Goal: Information Seeking & Learning: Find specific page/section

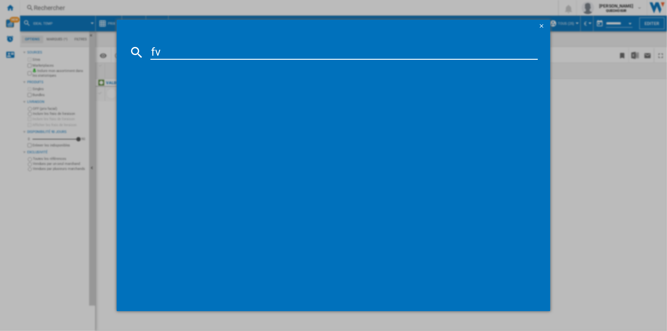
type input "fv8"
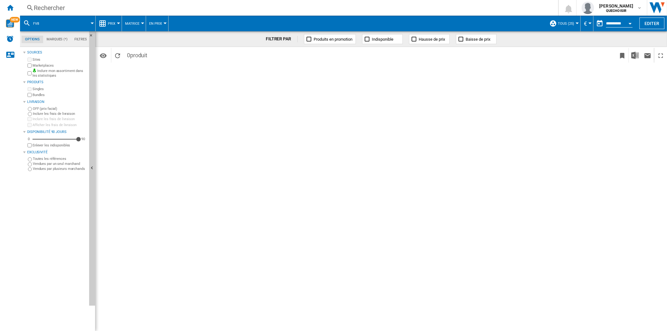
click at [90, 9] on div "Rechercher" at bounding box center [288, 7] width 508 height 9
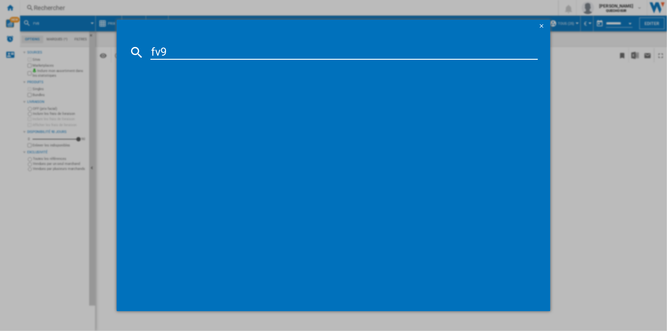
type input "fv9"
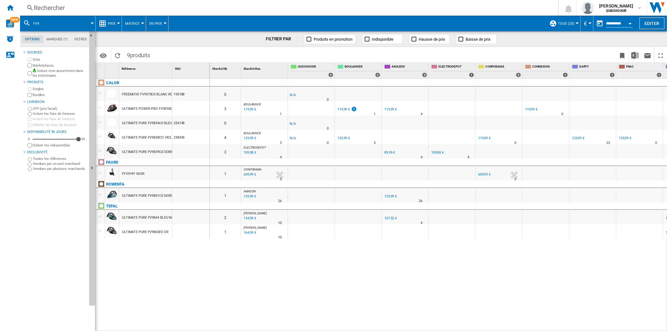
click at [390, 194] on div "129,99 €" at bounding box center [390, 196] width 13 height 4
click at [200, 264] on div "CALOR FREEMOVE FV9975C0 BLANC ROUGE 195188 ULTIMATE POWER PRO FV9E50C0 NOIR CUI…" at bounding box center [153, 203] width 114 height 249
click at [136, 23] on span "Matrice" at bounding box center [132, 24] width 14 height 4
click at [144, 55] on span "Classement" at bounding box center [140, 54] width 26 height 6
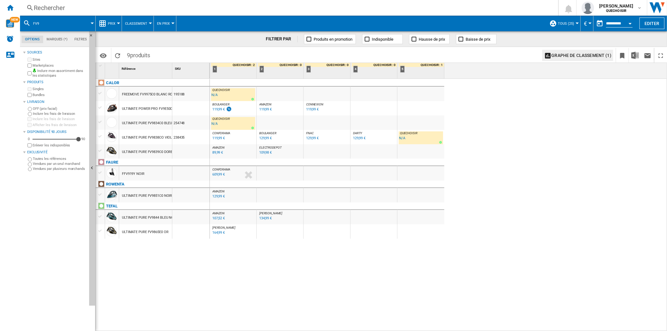
click at [101, 195] on div at bounding box center [100, 195] width 7 height 6
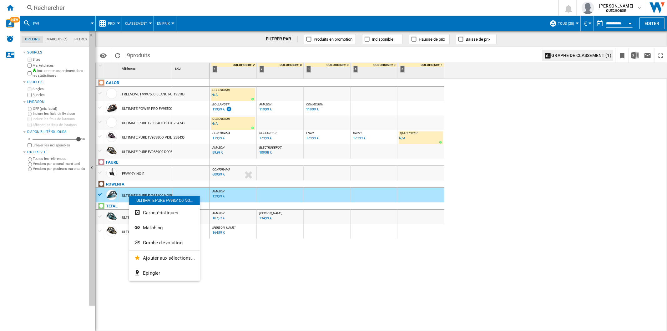
click at [154, 225] on span "Matching" at bounding box center [153, 228] width 20 height 6
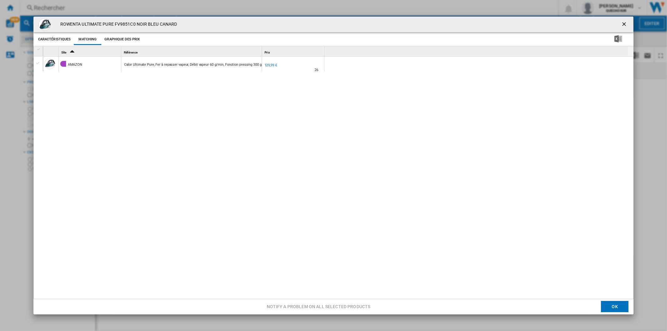
click at [38, 50] on div "Product popup" at bounding box center [38, 49] width 5 height 4
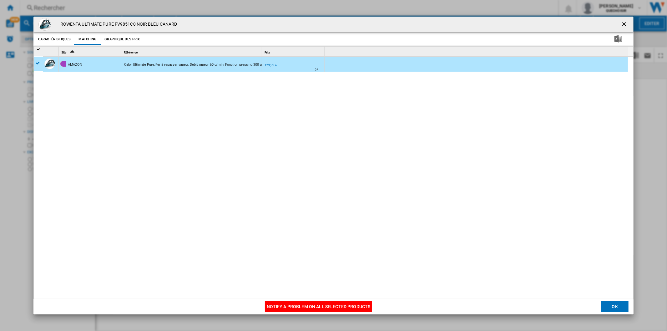
click at [291, 304] on button "Notify a problem on all selected products" at bounding box center [319, 306] width 108 height 11
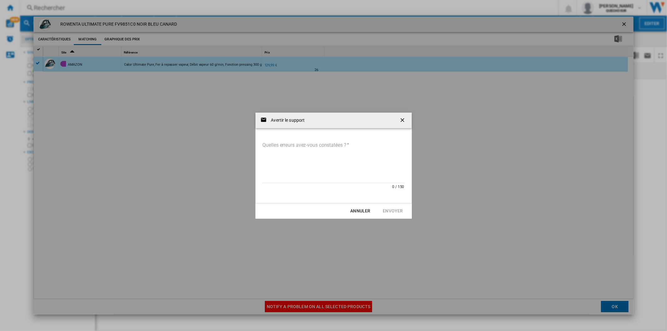
click at [299, 158] on textarea "Quelles erreurs avez-vous constatées ?" at bounding box center [333, 162] width 143 height 42
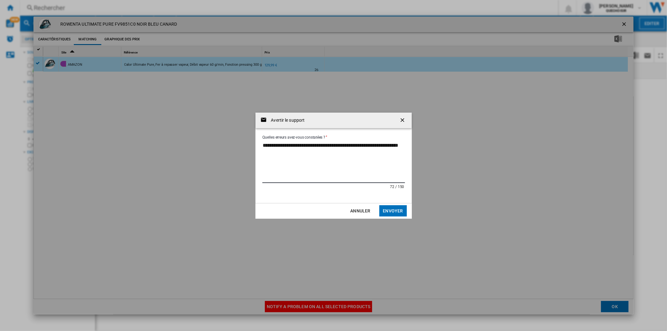
type textarea "**********"
click at [385, 208] on button "Envoyer" at bounding box center [393, 210] width 28 height 11
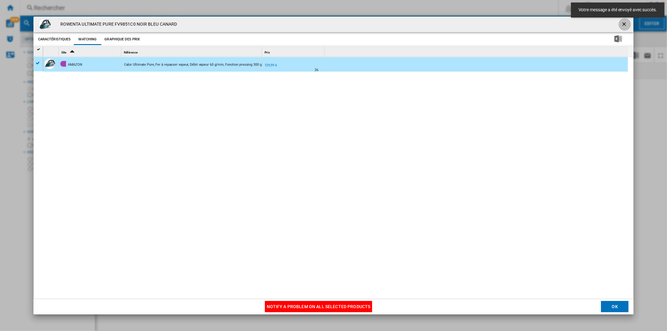
click at [625, 23] on ng-md-icon "getI18NText('BUTTONS.CLOSE_DIALOG')" at bounding box center [625, 25] width 8 height 8
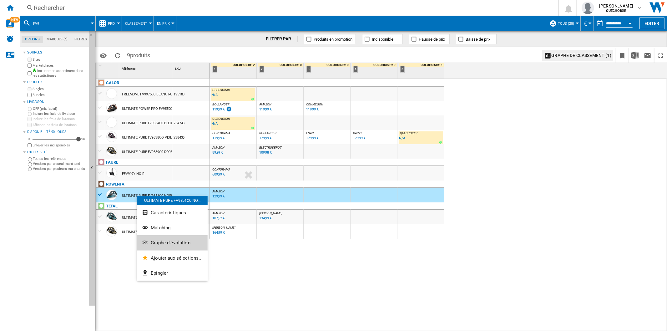
click at [156, 239] on button "Graphe d'évolution" at bounding box center [172, 242] width 71 height 15
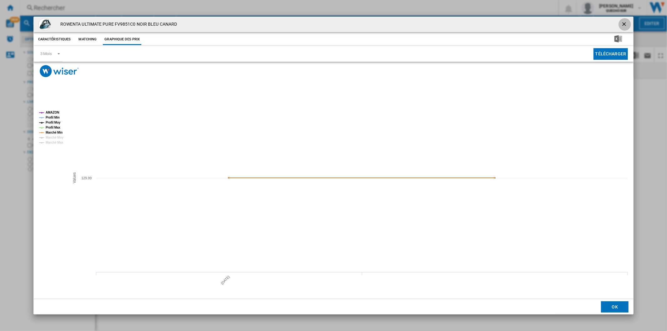
click at [624, 25] on ng-md-icon "getI18NText('BUTTONS.CLOSE_DIALOG')" at bounding box center [625, 25] width 8 height 8
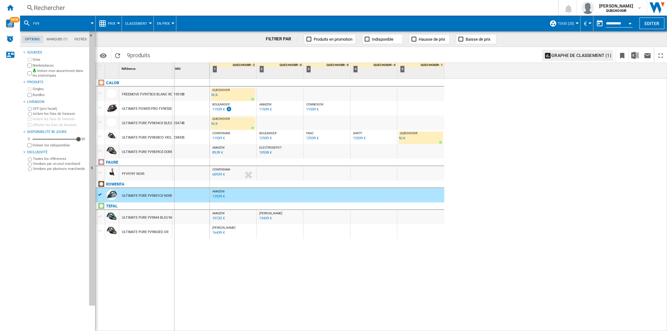
drag, startPoint x: 172, startPoint y: 73, endPoint x: 181, endPoint y: 73, distance: 9.4
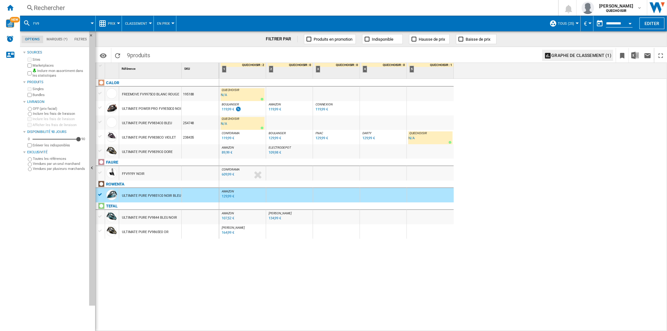
click at [274, 108] on div "119,99 €" at bounding box center [275, 109] width 13 height 4
click at [223, 196] on div "129,99 €" at bounding box center [228, 196] width 13 height 4
click at [224, 218] on div "107,52 €" at bounding box center [228, 218] width 13 height 4
click at [113, 8] on div "Rechercher" at bounding box center [288, 7] width 508 height 9
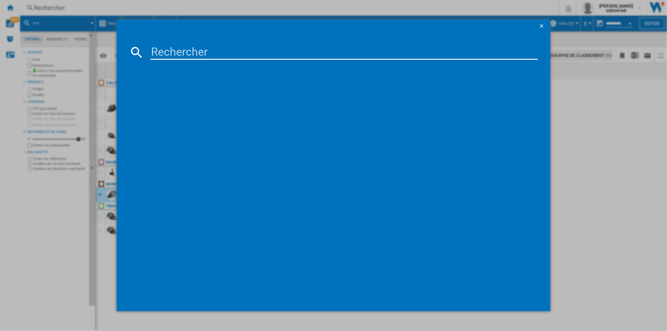
click at [197, 51] on input at bounding box center [343, 52] width 387 height 15
paste input "GV9566C0 Pro Express Ultimate"
drag, startPoint x: 198, startPoint y: 51, endPoint x: 390, endPoint y: 56, distance: 192.3
click at [391, 56] on input "GV9566C0 Pro Express Ultimate" at bounding box center [343, 52] width 387 height 15
type input "GV9566"
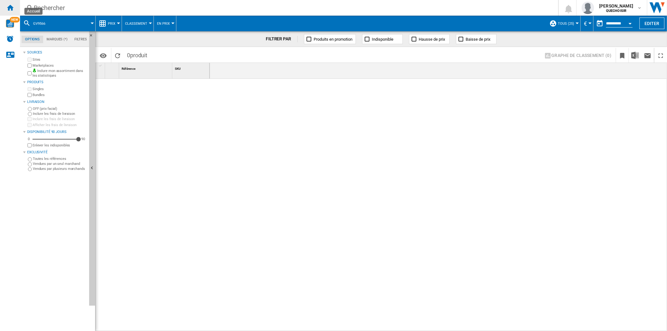
click at [4, 8] on div "Accueil" at bounding box center [10, 8] width 20 height 16
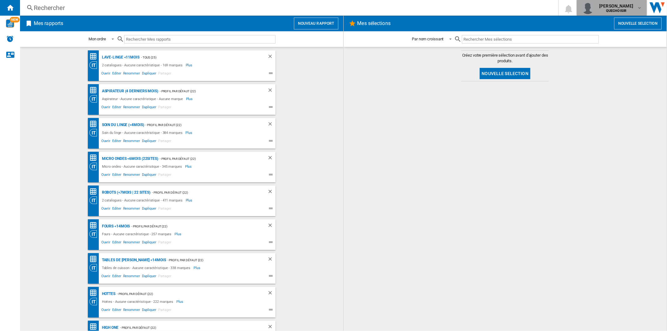
click at [613, 9] on b "QUECHOISIR" at bounding box center [616, 11] width 20 height 4
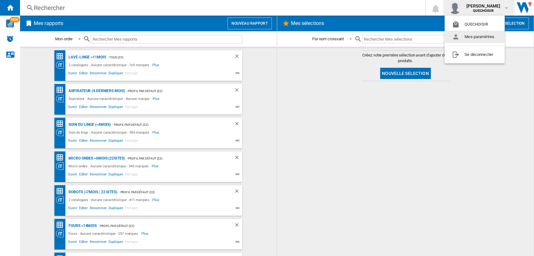
click at [88, 125] on md-backdrop at bounding box center [267, 128] width 534 height 256
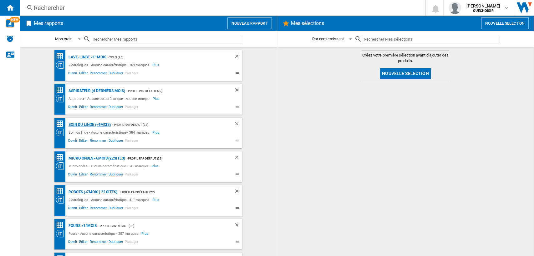
click at [88, 123] on div "Soin du linge (<4mois)" at bounding box center [89, 125] width 44 height 8
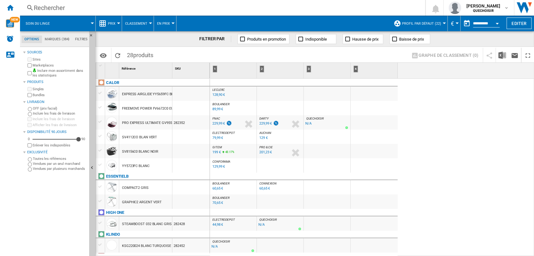
click at [216, 148] on span "GITEM" at bounding box center [216, 147] width 9 height 3
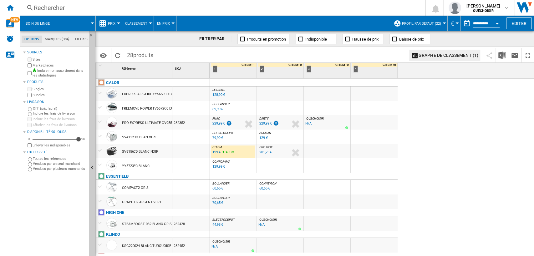
click at [215, 153] on div "199 €" at bounding box center [216, 152] width 8 height 4
